Goal: Task Accomplishment & Management: Use online tool/utility

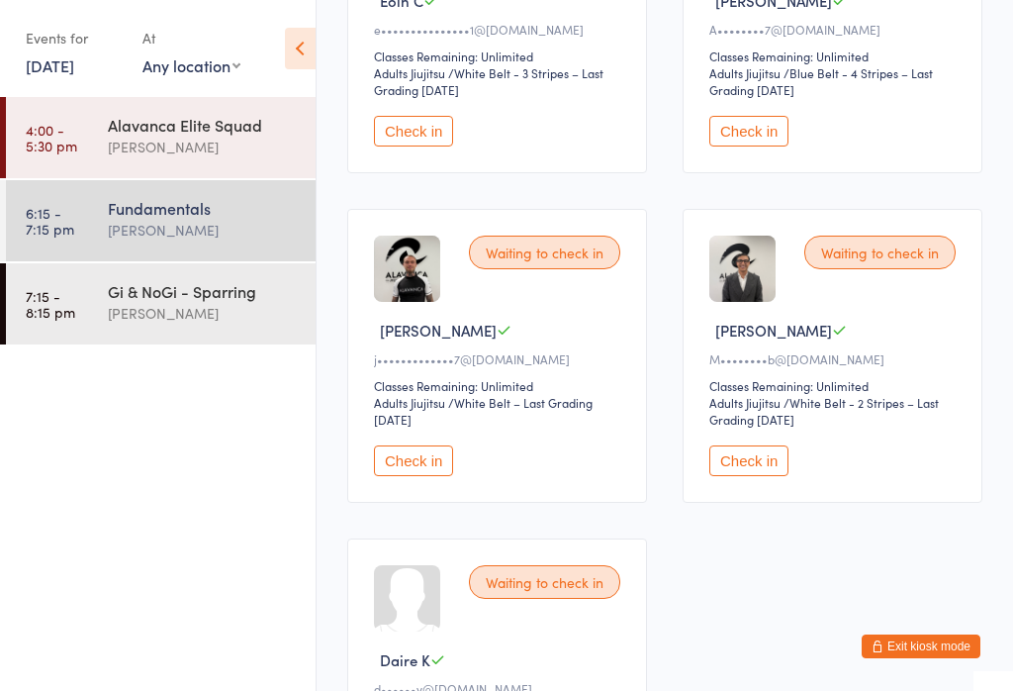
scroll to position [849, 0]
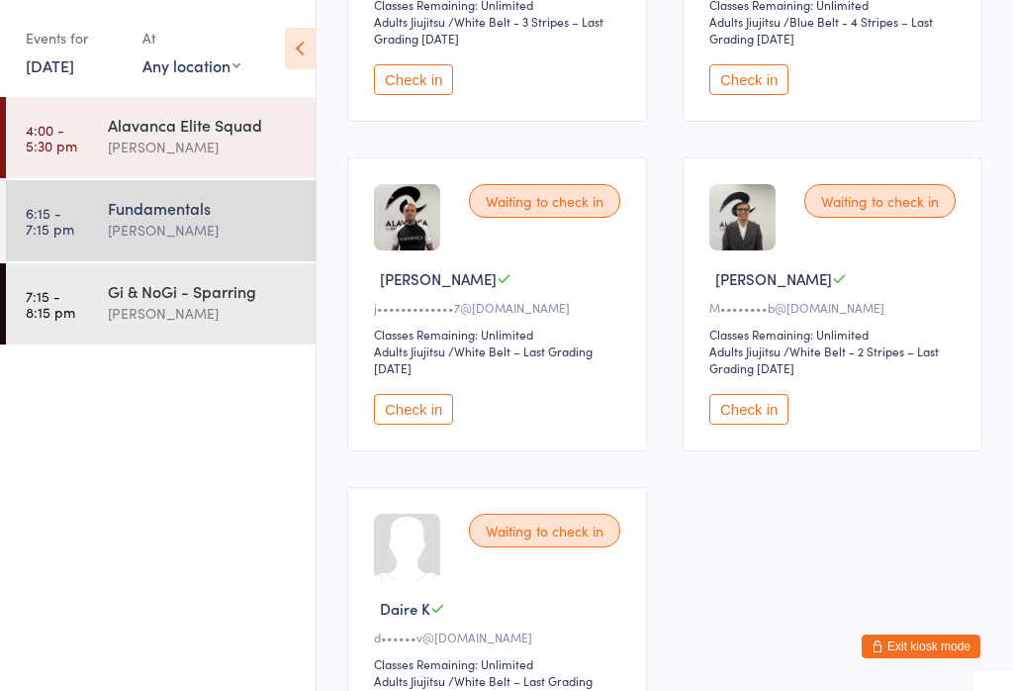
click at [422, 424] on button "Check in" at bounding box center [413, 409] width 79 height 31
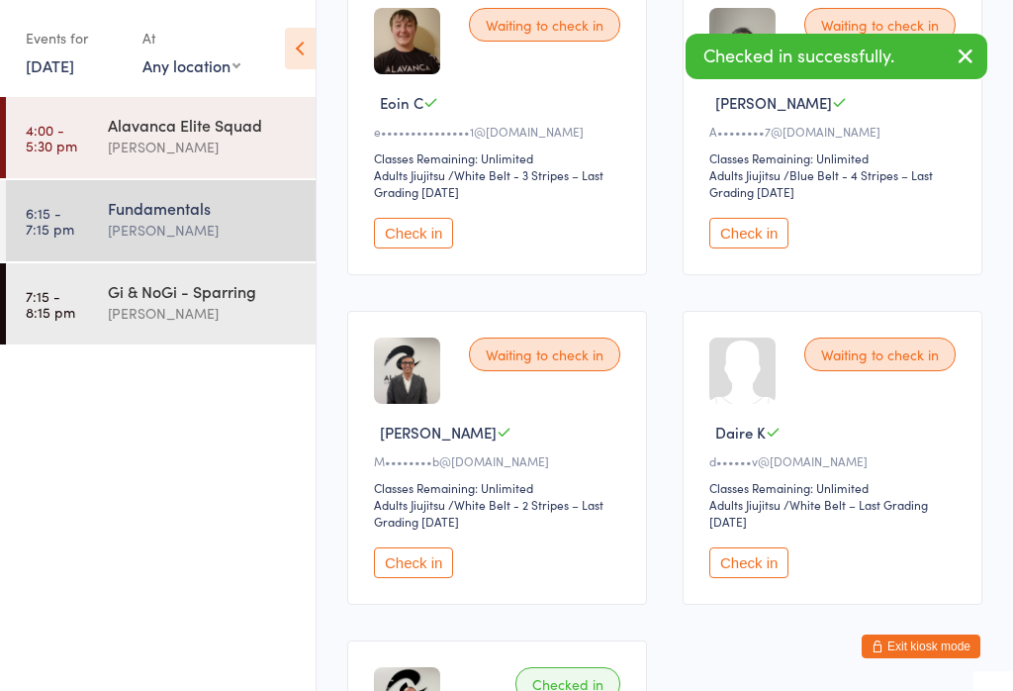
scroll to position [708, 0]
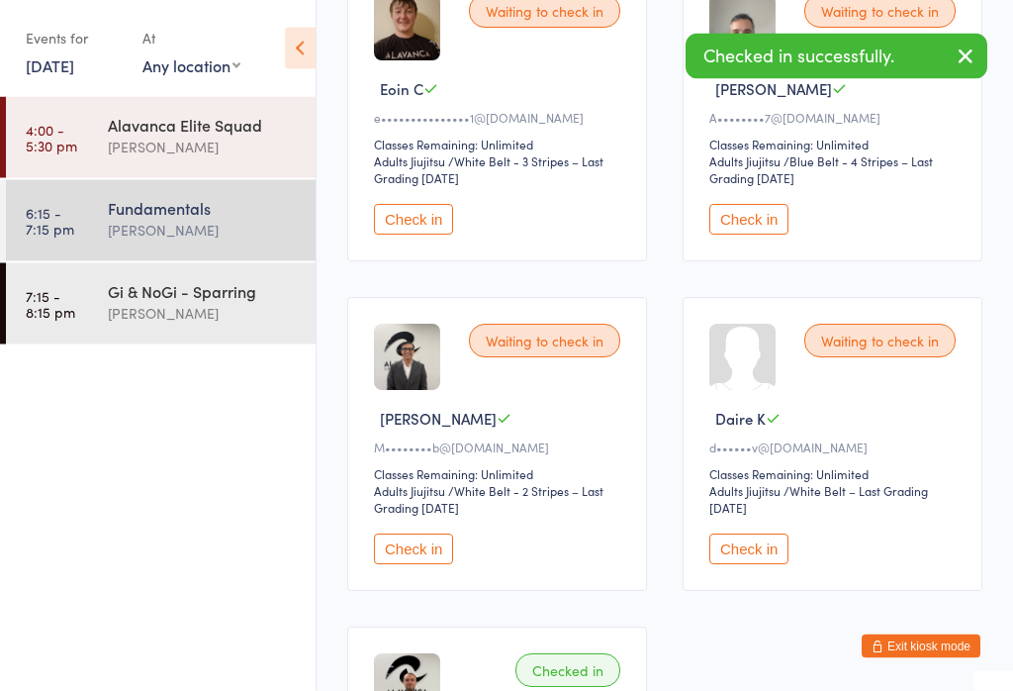
click at [170, 314] on div "[PERSON_NAME]" at bounding box center [203, 313] width 191 height 23
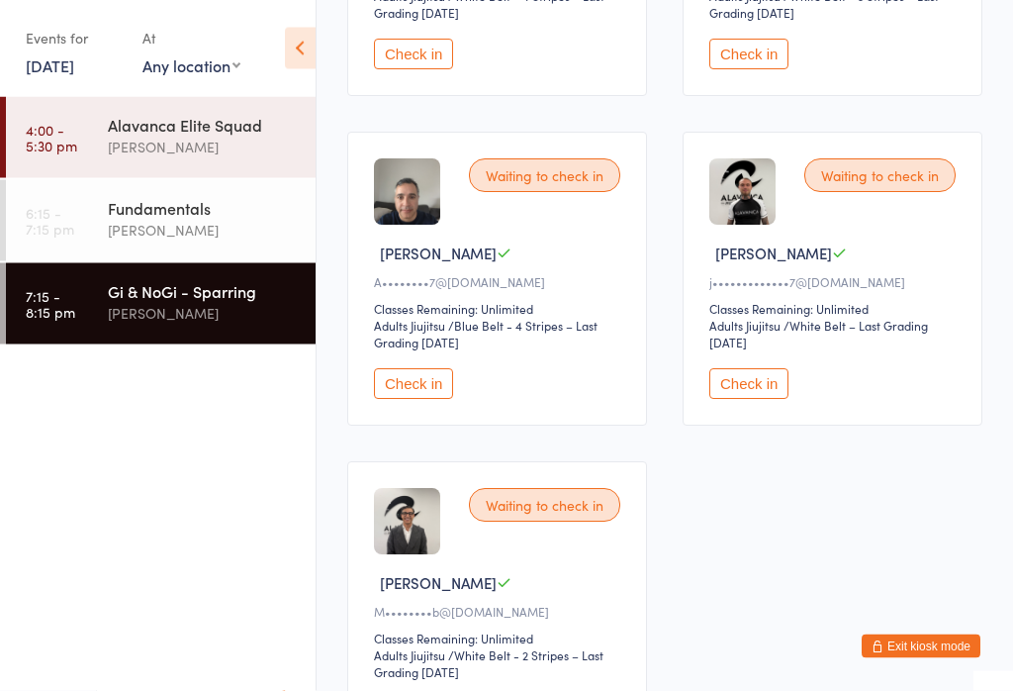
scroll to position [547, 0]
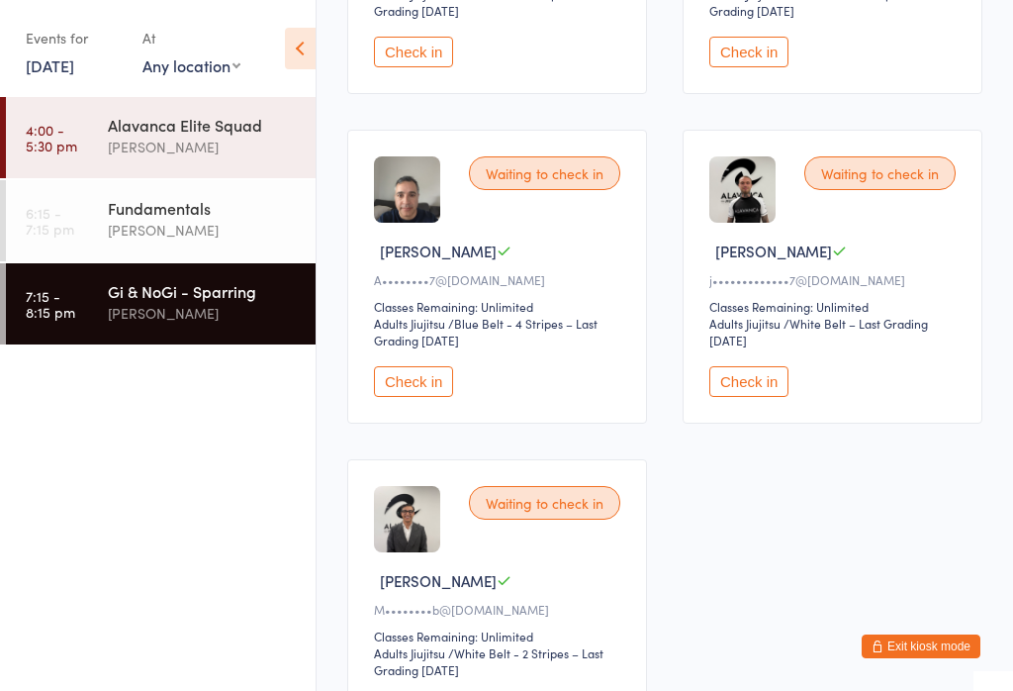
click at [739, 395] on button "Check in" at bounding box center [748, 381] width 79 height 31
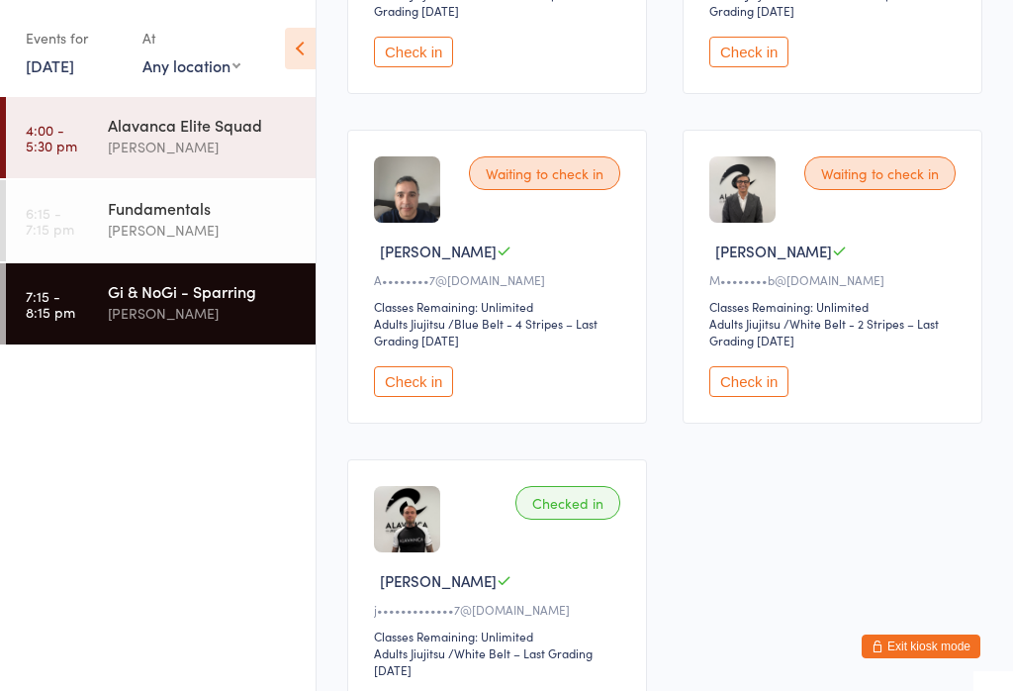
click at [198, 241] on div "[PERSON_NAME]" at bounding box center [203, 230] width 191 height 23
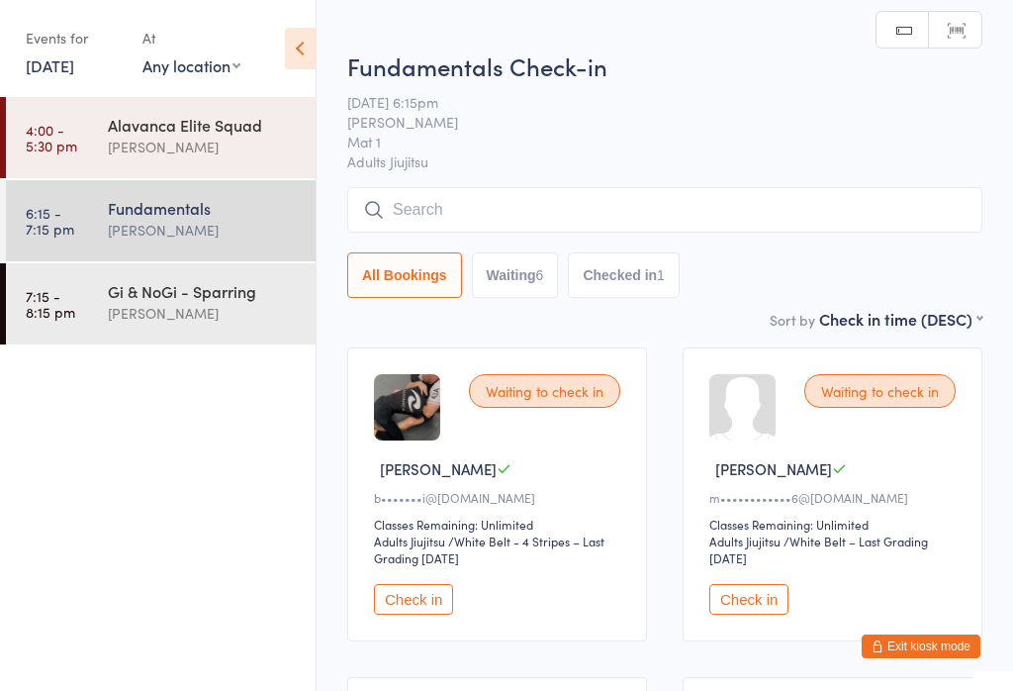
click at [425, 606] on button "Check in" at bounding box center [413, 599] width 79 height 31
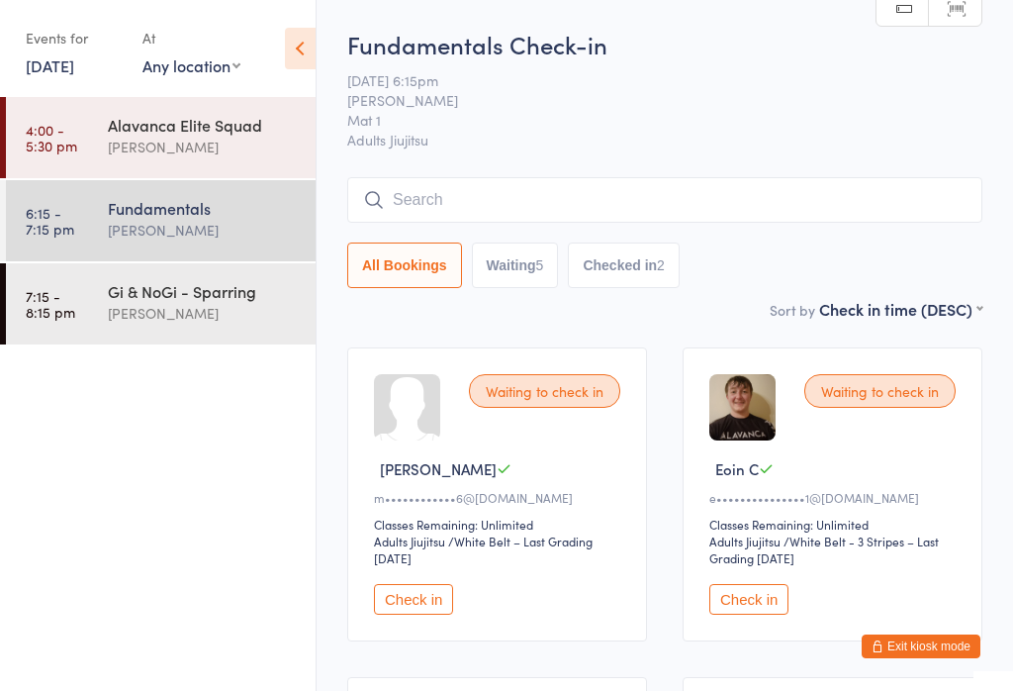
click at [656, 192] on input "search" at bounding box center [664, 200] width 635 height 46
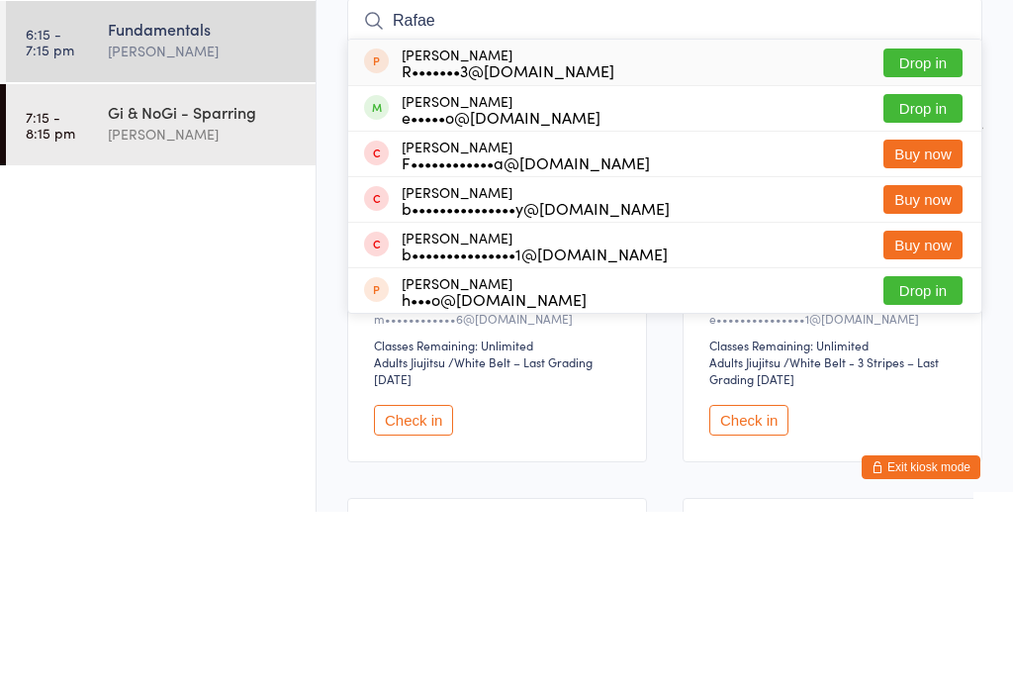
type input "Rafae"
click at [540, 288] on div "e•••••o@[DOMAIN_NAME]" at bounding box center [501, 296] width 199 height 16
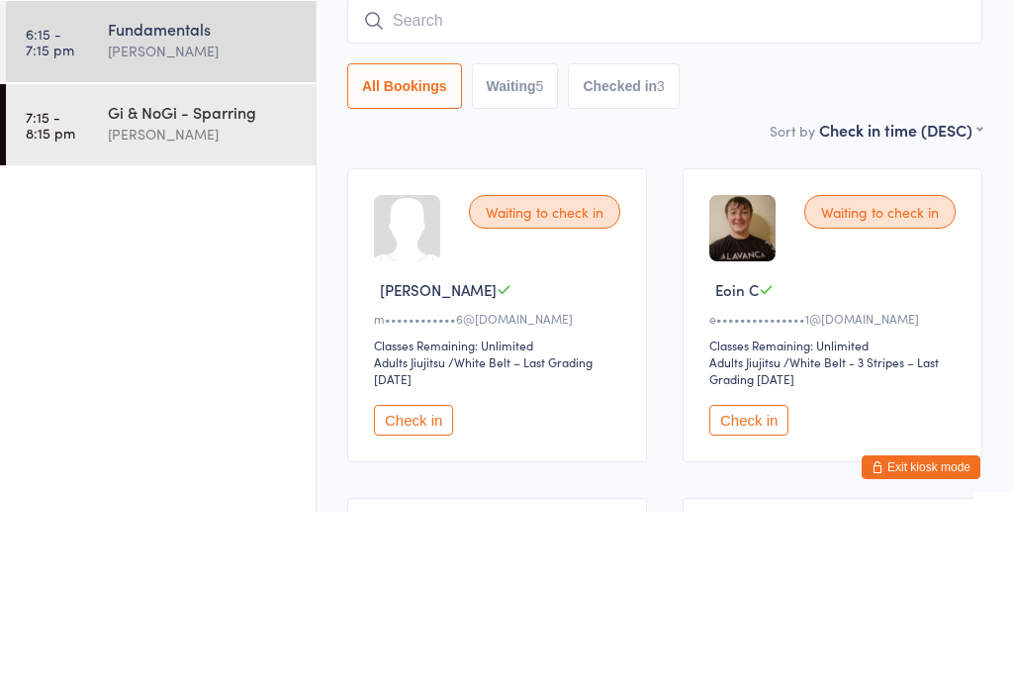
click at [566, 177] on input "search" at bounding box center [664, 200] width 635 height 46
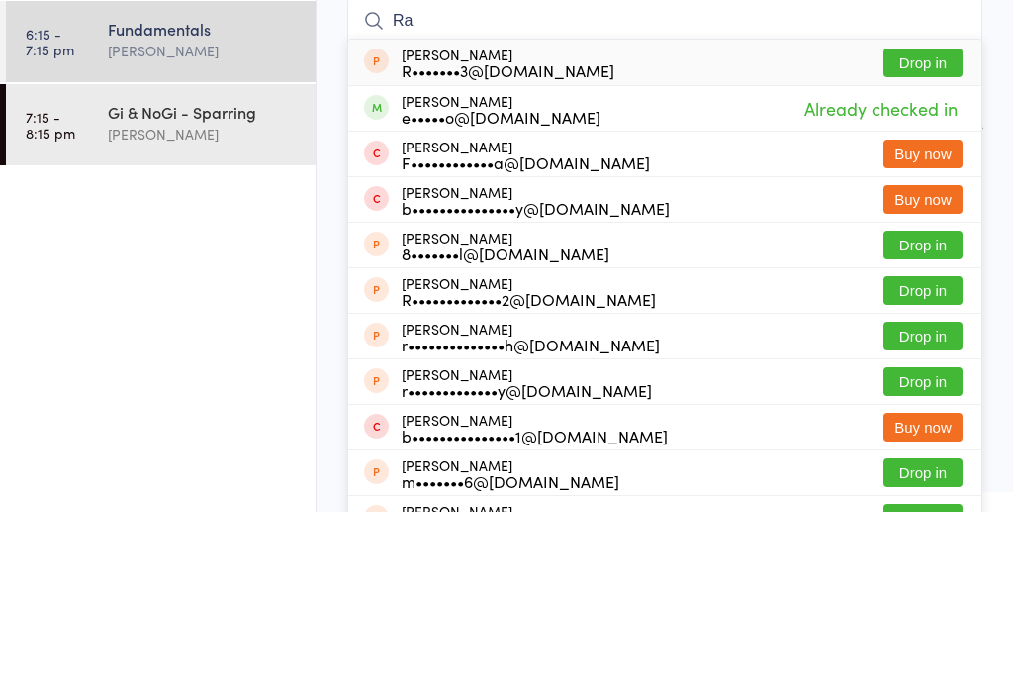
type input "R"
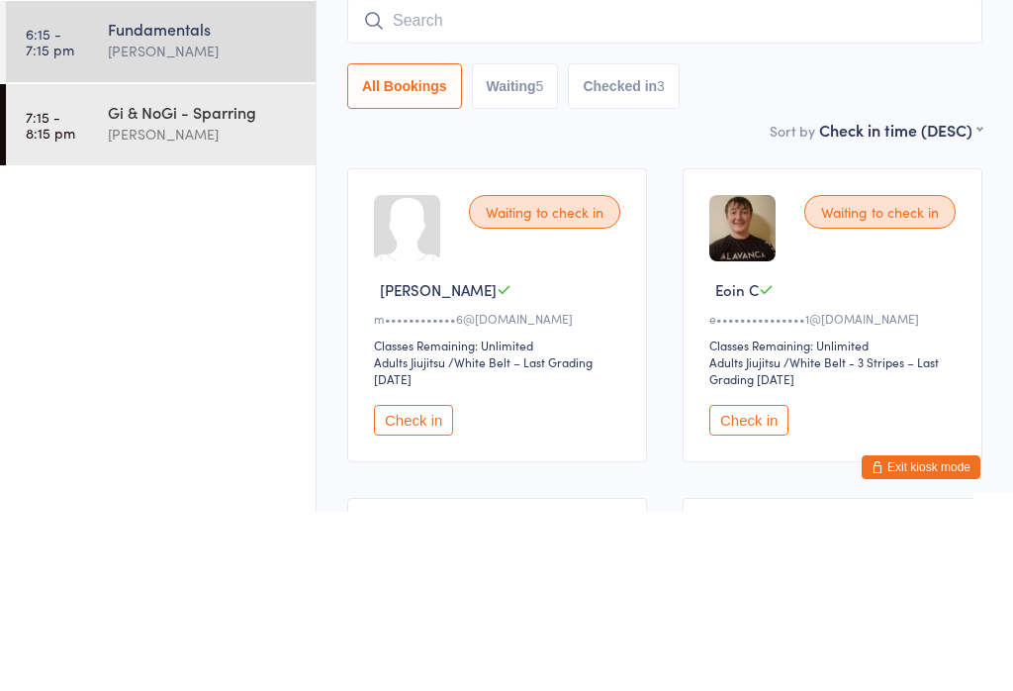
click at [264, 212] on ul "4:00 - 5:30 pm Alavanca Elite Squad [PERSON_NAME] 6:15 - 7:15 pm Fundamentals […" at bounding box center [158, 394] width 316 height 594
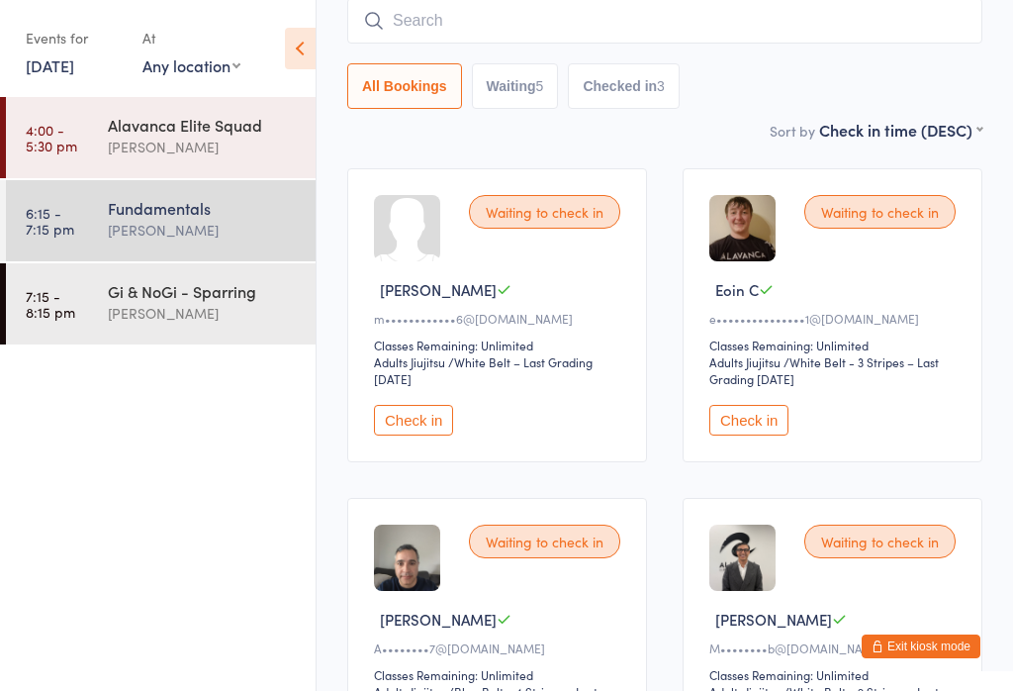
click at [771, 429] on button "Check in" at bounding box center [748, 420] width 79 height 31
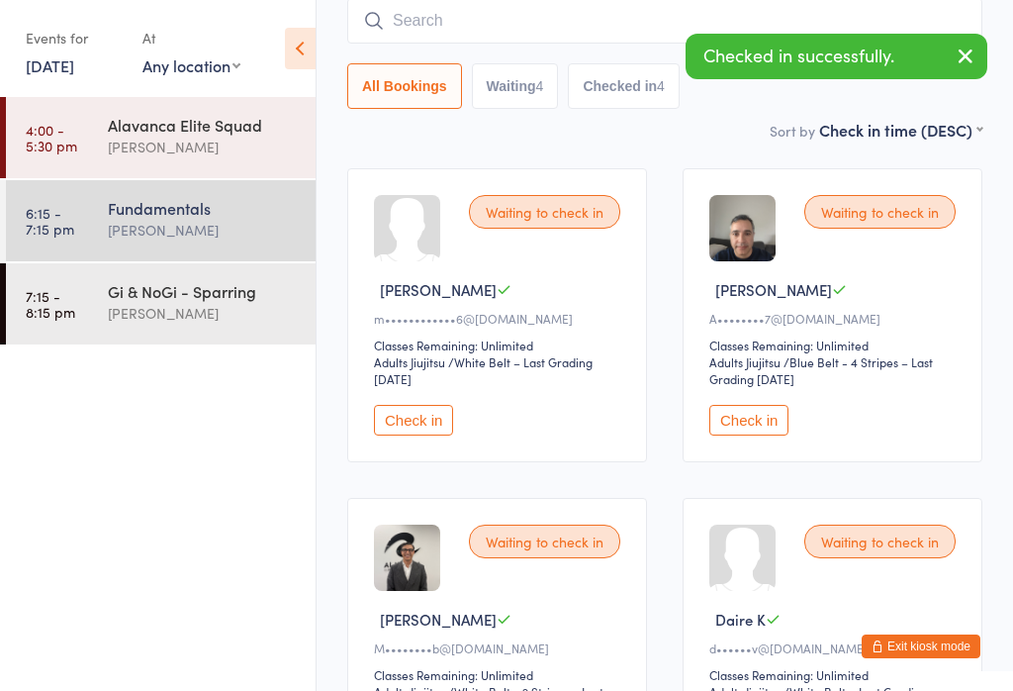
click at [88, 310] on link "7:15 - 8:15 pm Gi & NoGi - Sparring [PERSON_NAME]" at bounding box center [161, 303] width 310 height 81
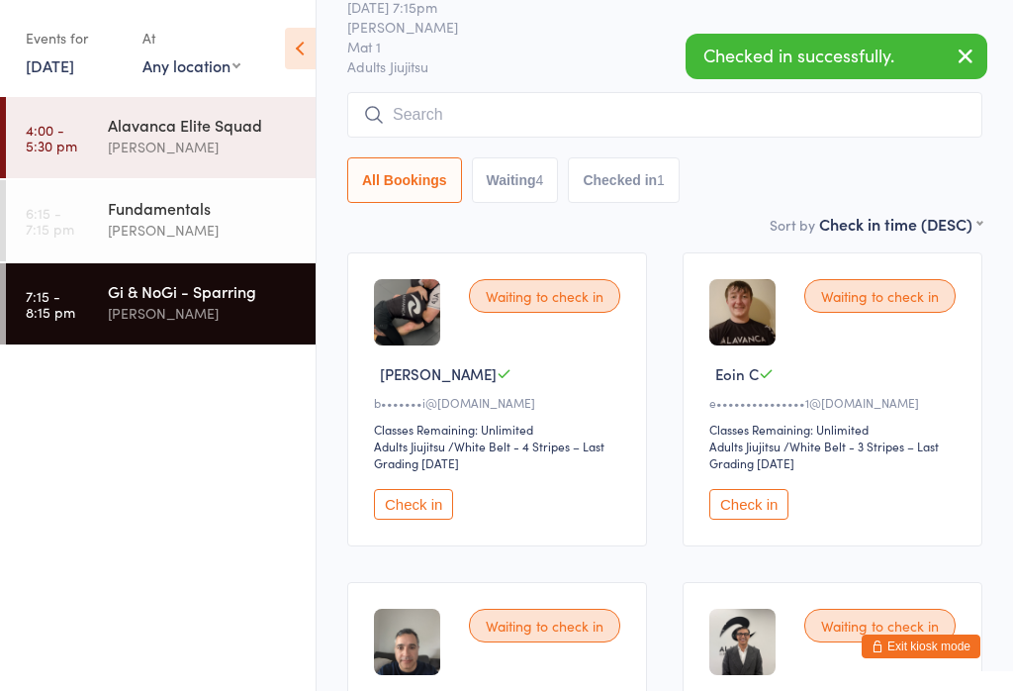
scroll to position [106, 0]
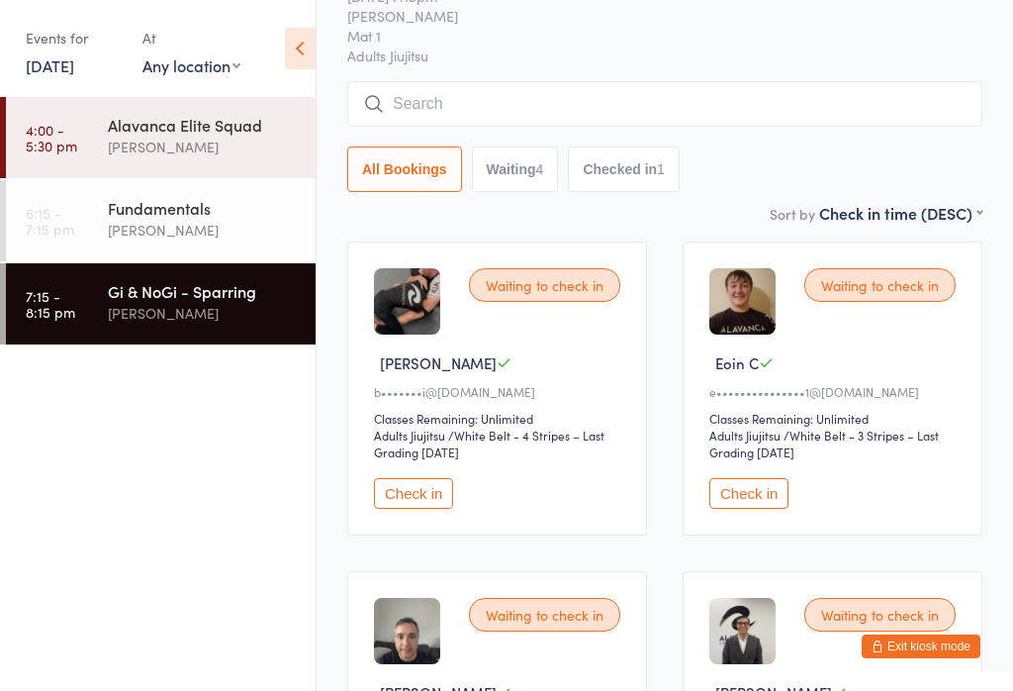
click at [766, 505] on button "Check in" at bounding box center [748, 493] width 79 height 31
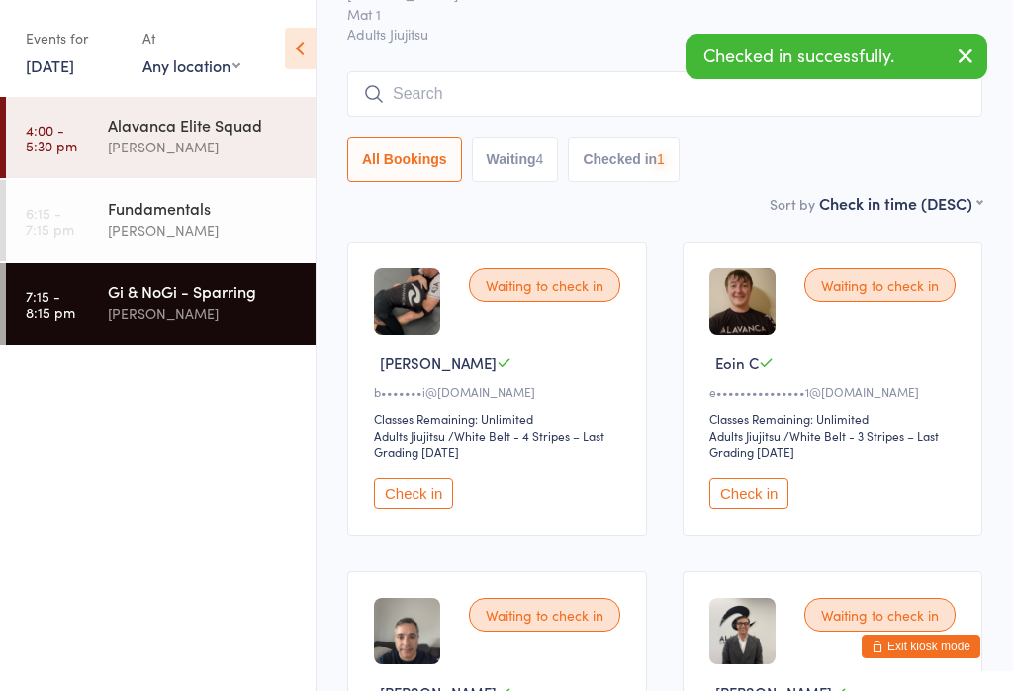
click at [69, 226] on time "6:15 - 7:15 pm" at bounding box center [50, 221] width 48 height 32
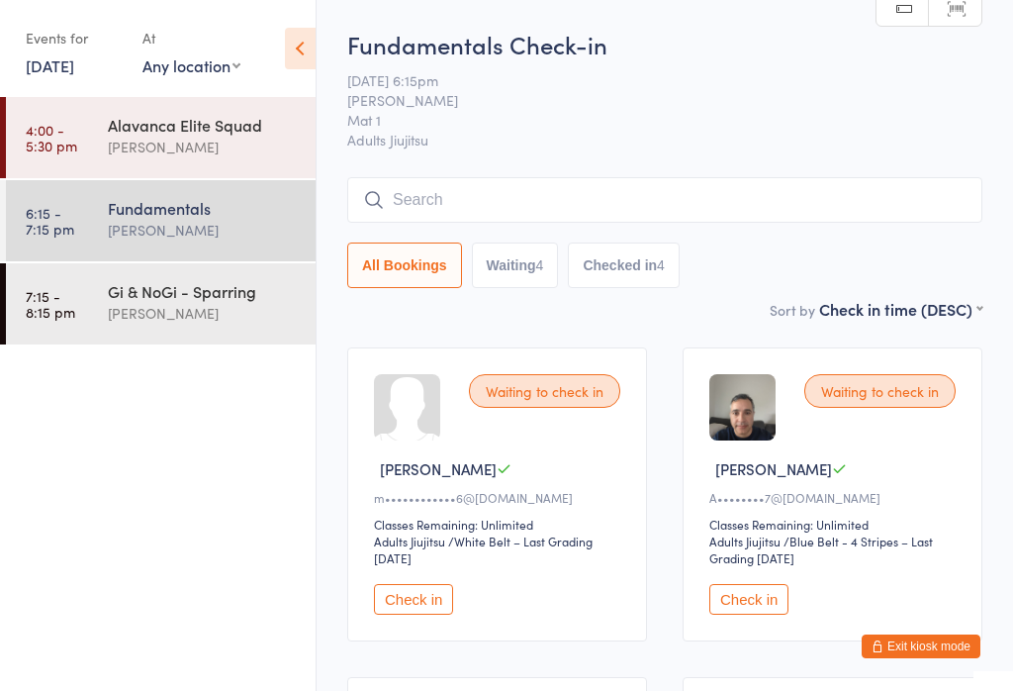
click at [162, 205] on div "Fundamentals" at bounding box center [203, 208] width 191 height 22
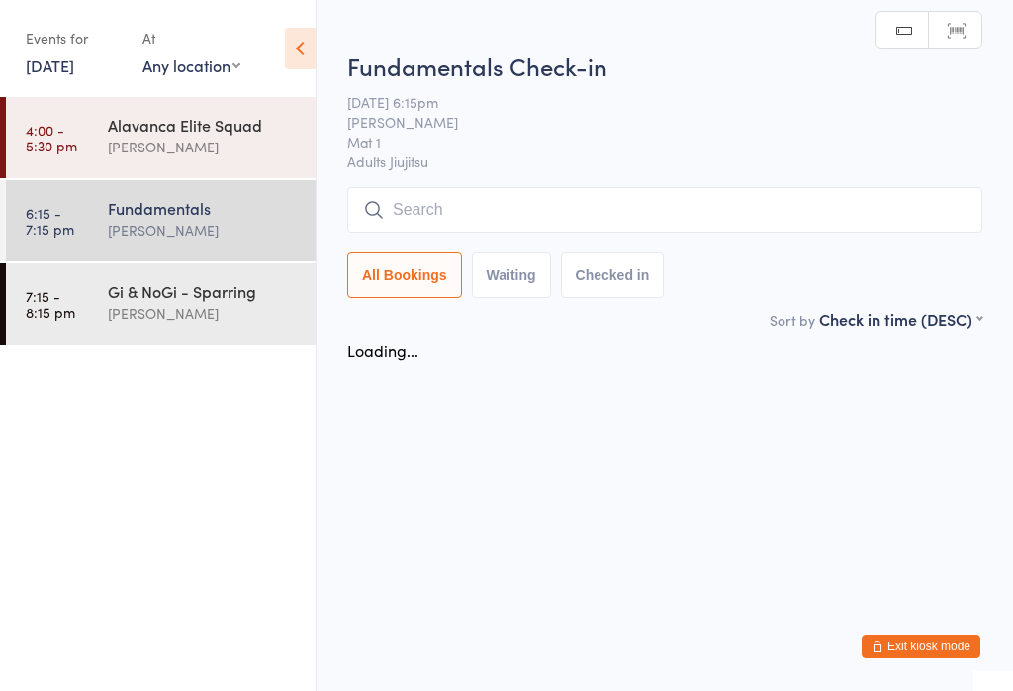
click at [461, 203] on input "search" at bounding box center [664, 210] width 635 height 46
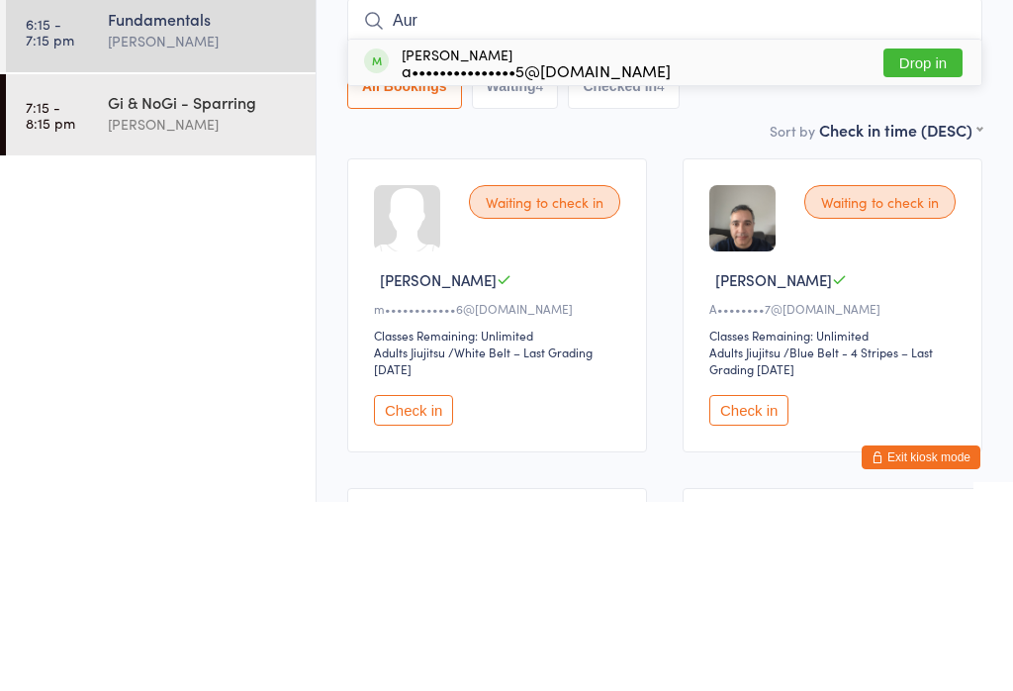
type input "Aur"
click at [939, 237] on button "Drop in" at bounding box center [922, 251] width 79 height 29
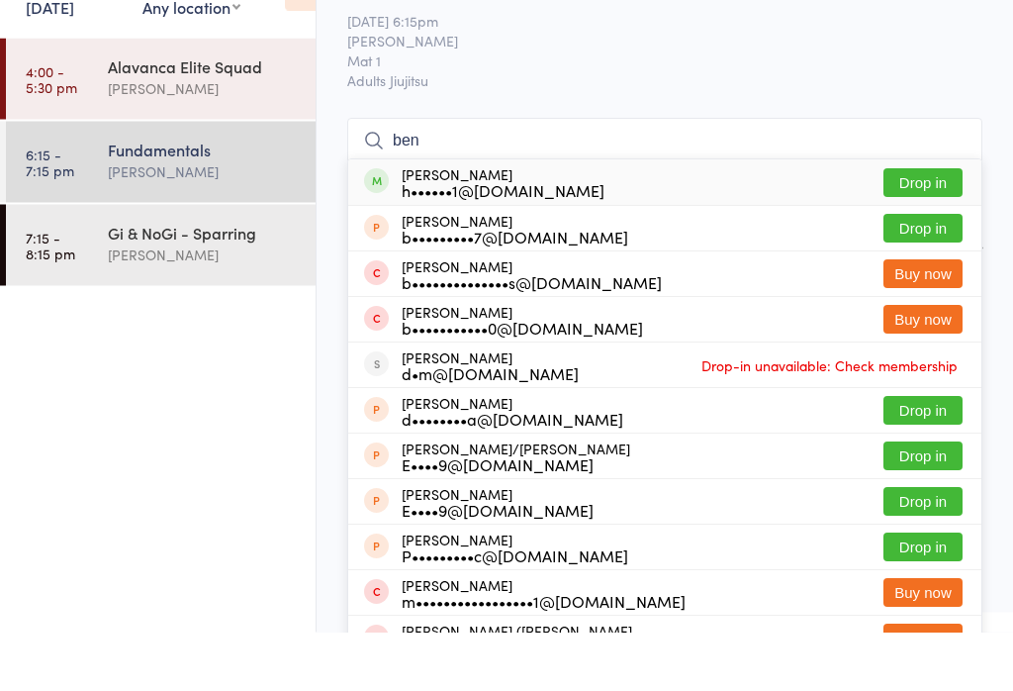
type input "ben"
click at [915, 228] on button "Drop in" at bounding box center [922, 242] width 79 height 29
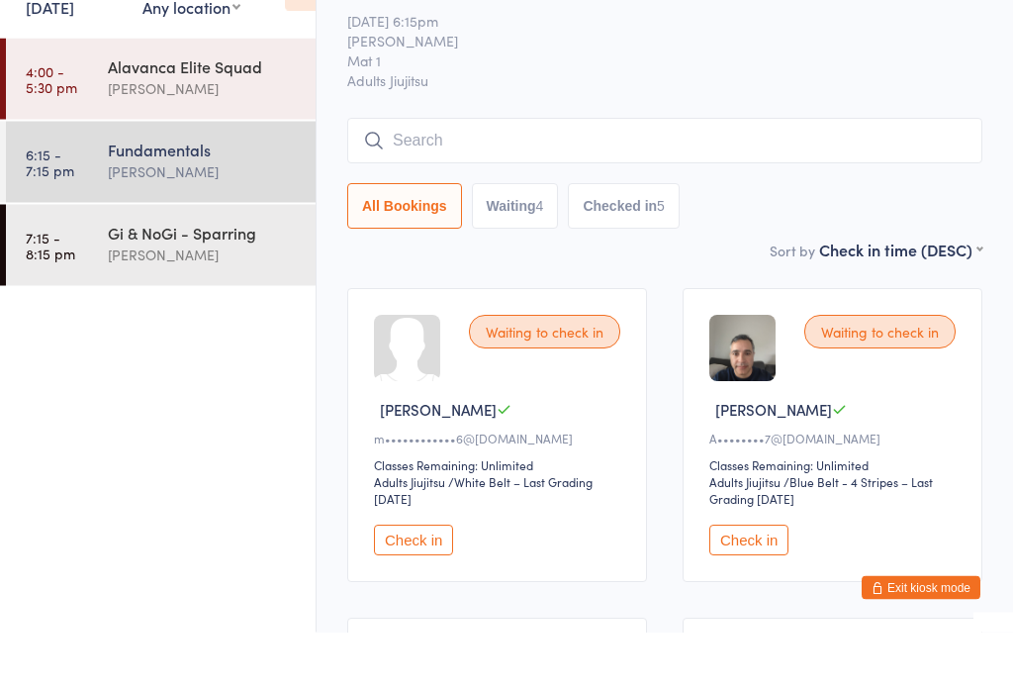
scroll to position [59, 0]
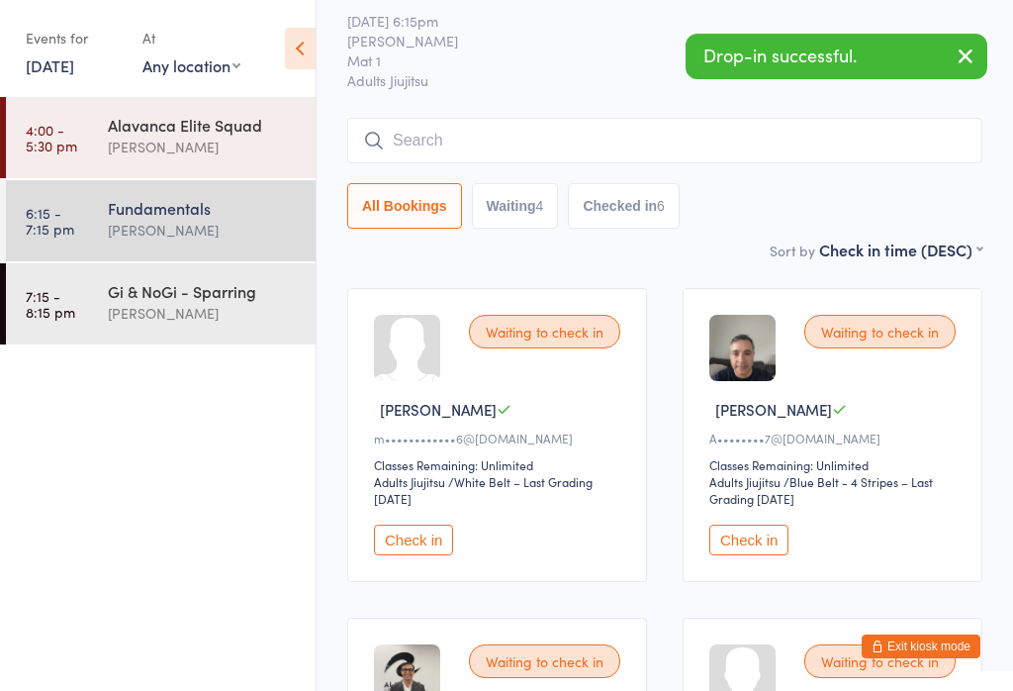
click at [237, 320] on div "[PERSON_NAME]" at bounding box center [203, 313] width 191 height 23
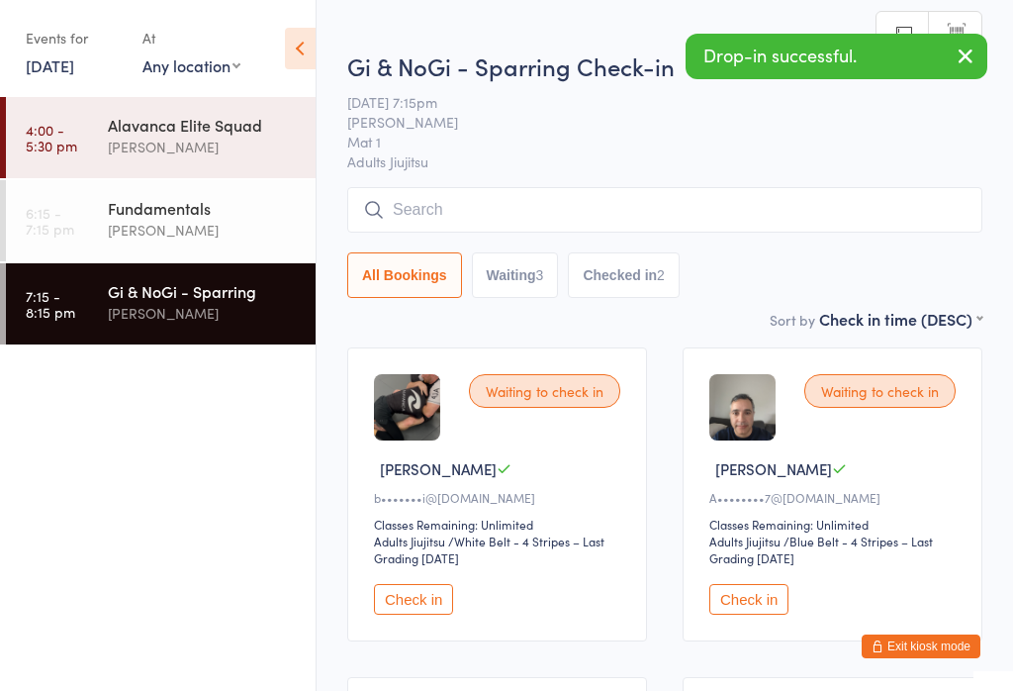
click at [500, 211] on input "search" at bounding box center [664, 210] width 635 height 46
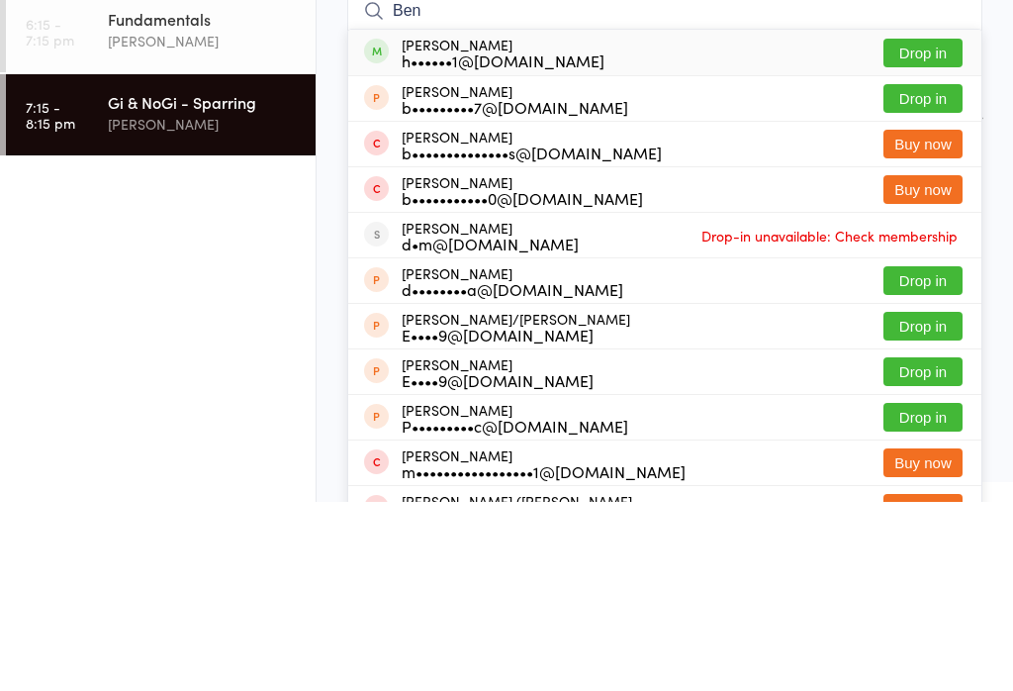
type input "Ben"
click at [914, 228] on button "Drop in" at bounding box center [922, 242] width 79 height 29
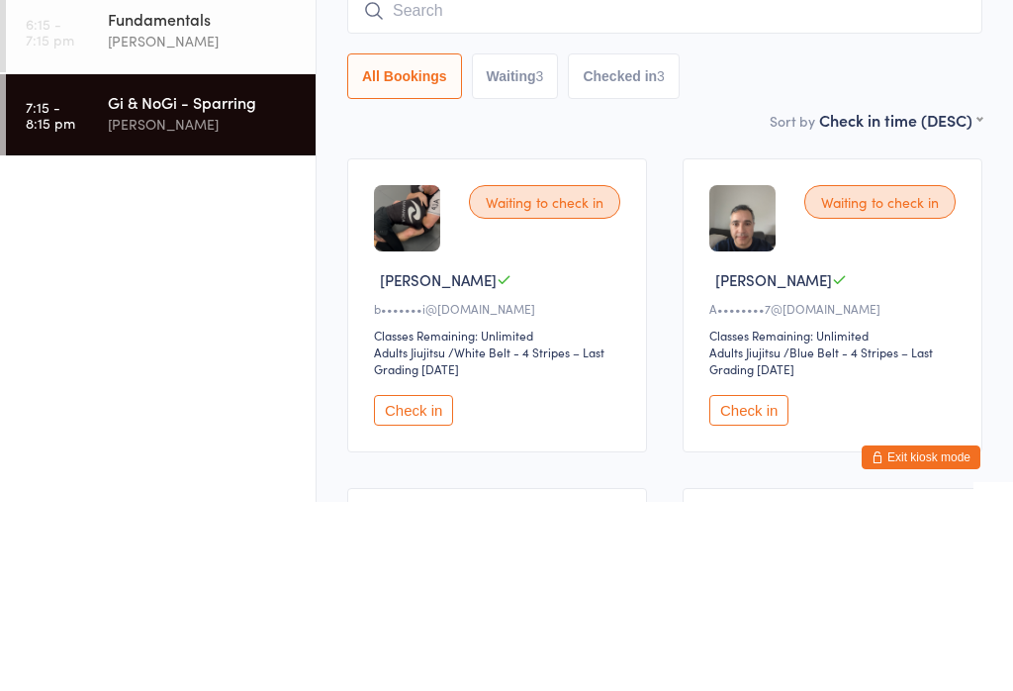
click at [265, 219] on div "[PERSON_NAME]" at bounding box center [203, 230] width 191 height 23
